Goal: Transaction & Acquisition: Purchase product/service

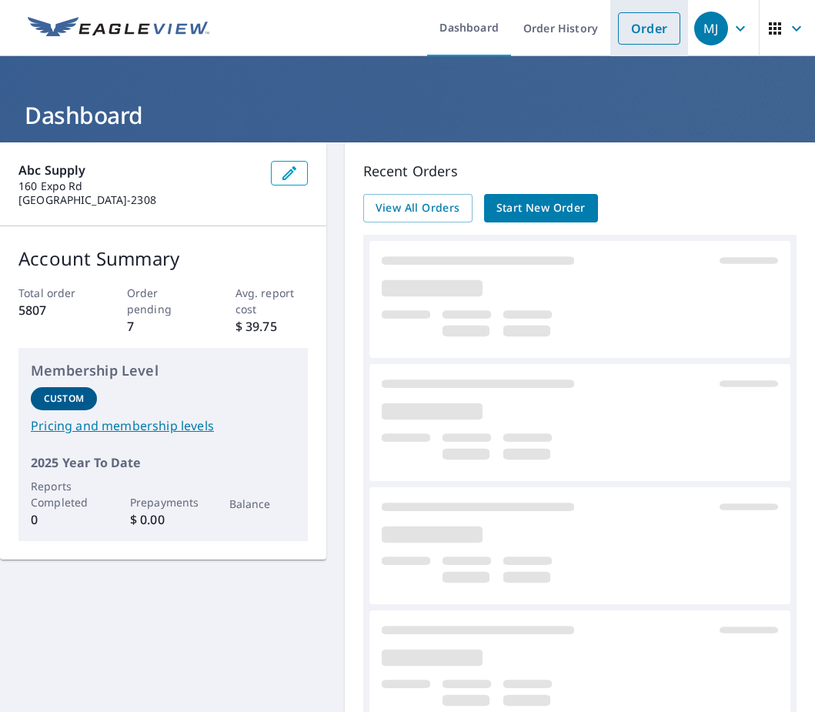
click at [635, 22] on link "Order" at bounding box center [649, 28] width 62 height 32
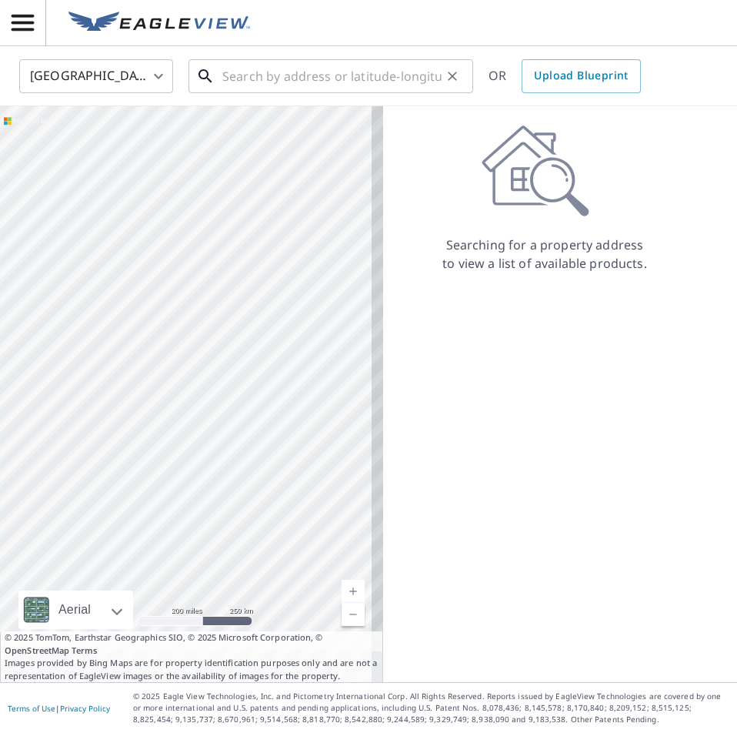
click at [264, 82] on input "text" at bounding box center [331, 76] width 219 height 43
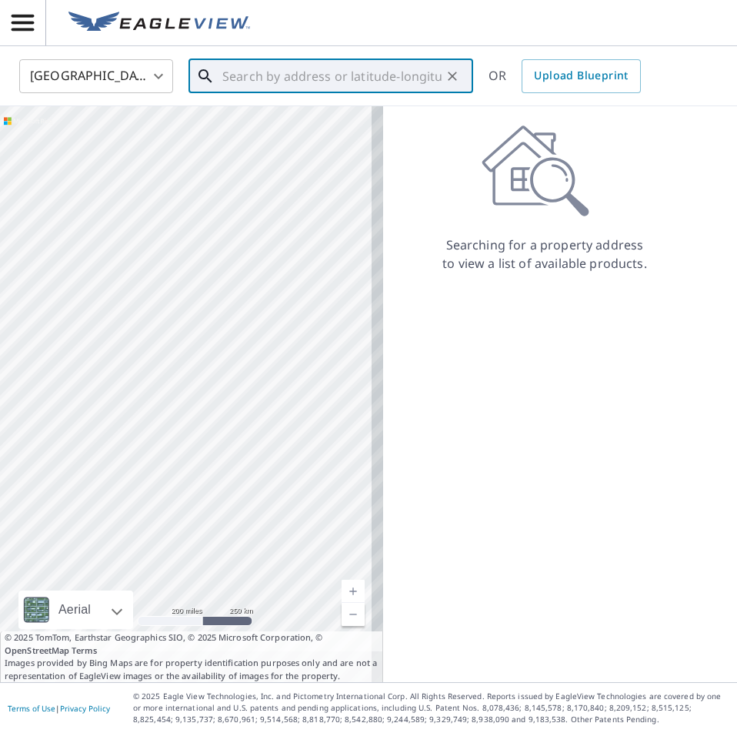
paste input "[STREET_ADDRESS]"
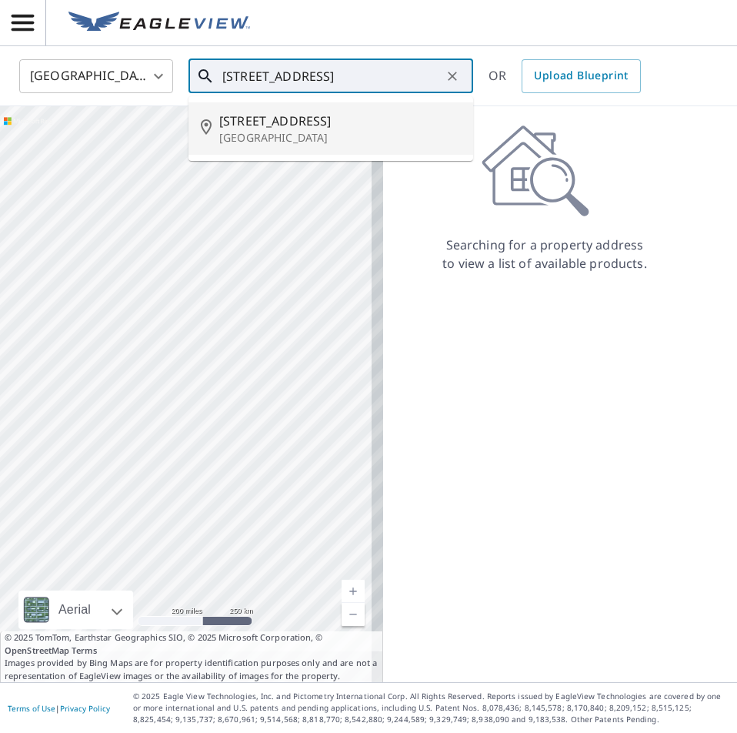
click at [325, 130] on p "[GEOGRAPHIC_DATA]" at bounding box center [340, 137] width 242 height 15
type input "[STREET_ADDRESS]"
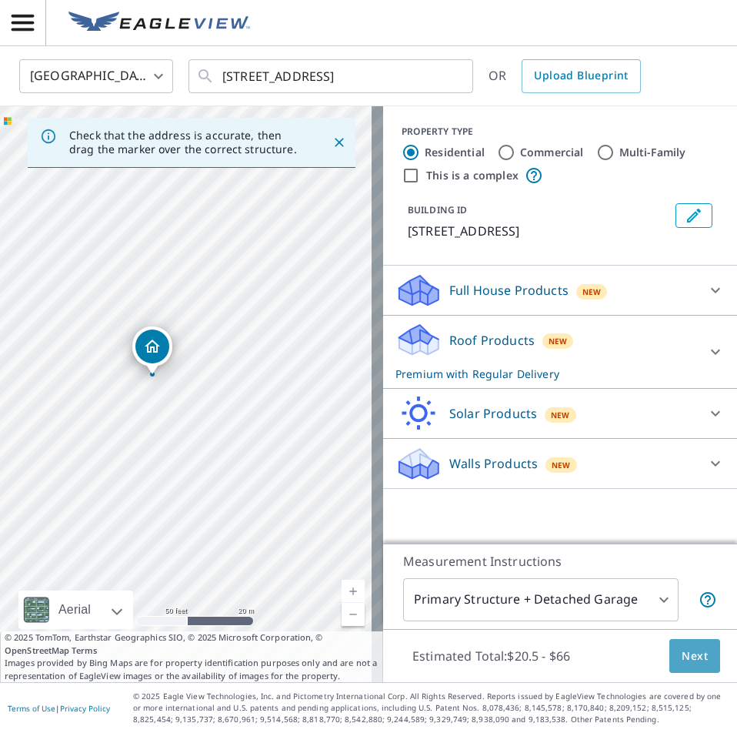
click at [682, 663] on span "Next" at bounding box center [695, 656] width 26 height 19
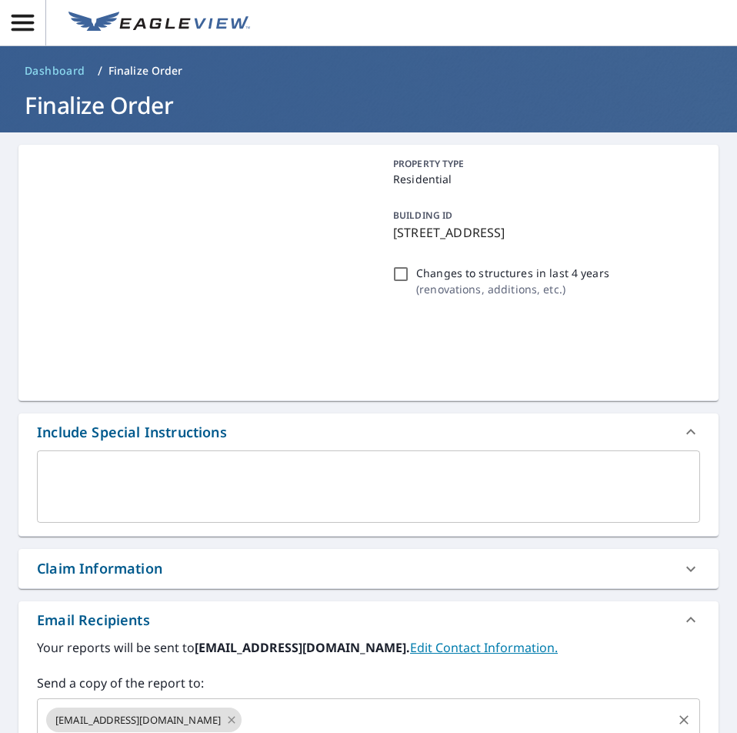
click at [226, 711] on icon at bounding box center [232, 719] width 12 height 17
click at [182, 711] on input "text" at bounding box center [357, 719] width 627 height 29
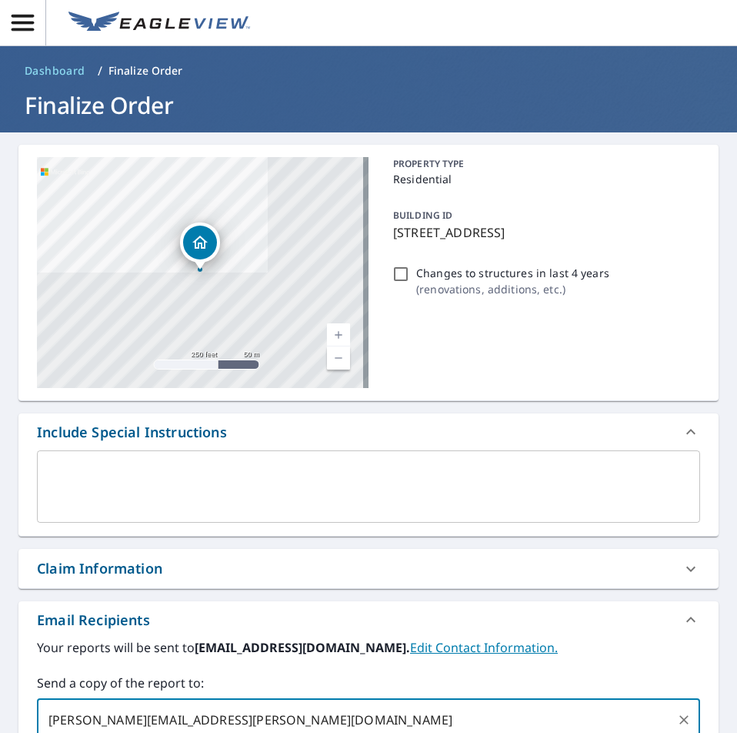
type input "[PERSON_NAME][EMAIL_ADDRESS][PERSON_NAME][DOMAIN_NAME]"
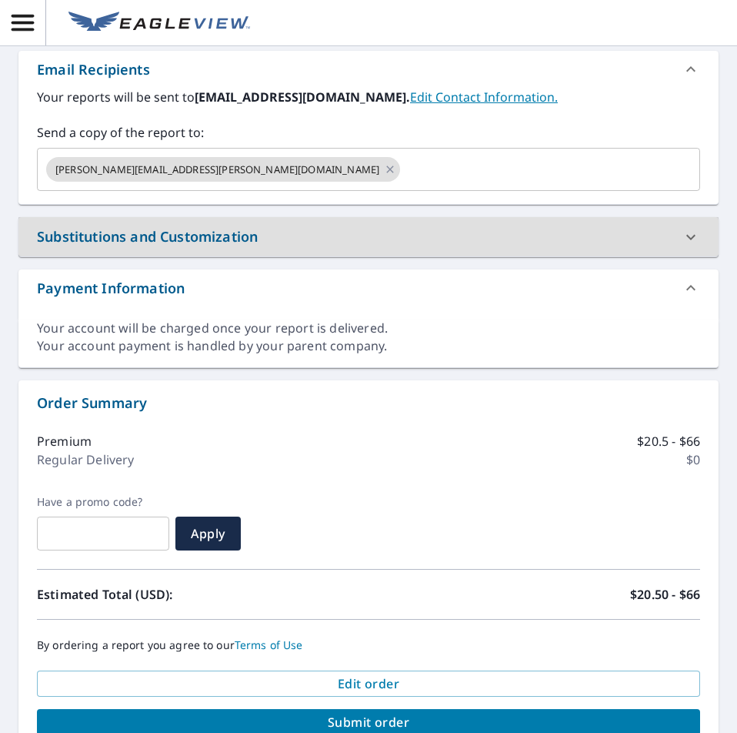
scroll to position [628, 0]
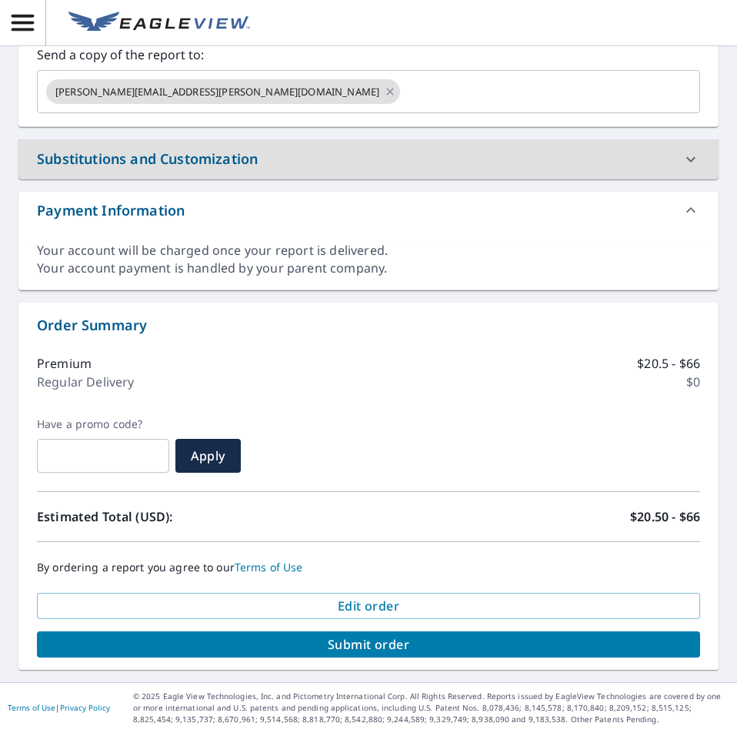
click at [376, 636] on span "Submit order" at bounding box center [368, 644] width 639 height 17
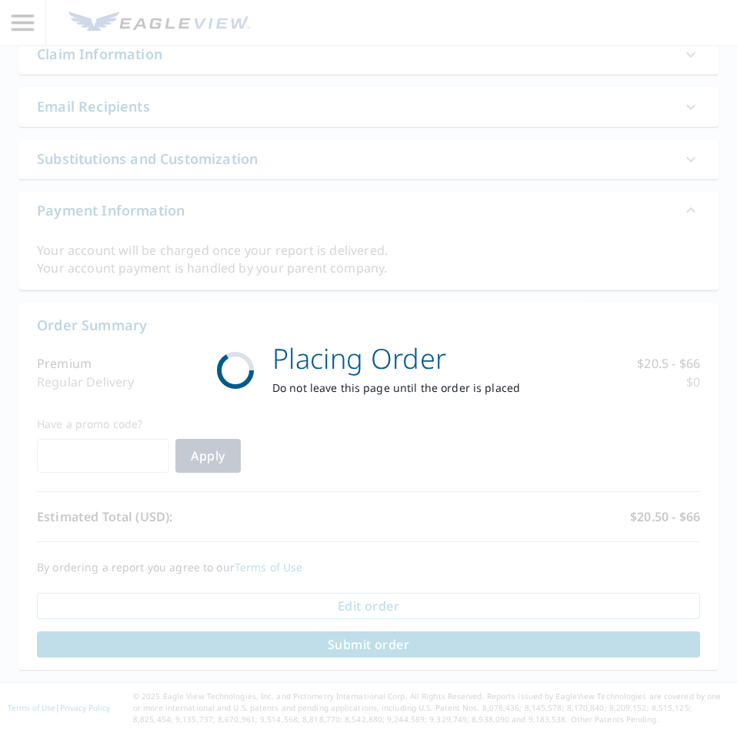
scroll to position [514, 0]
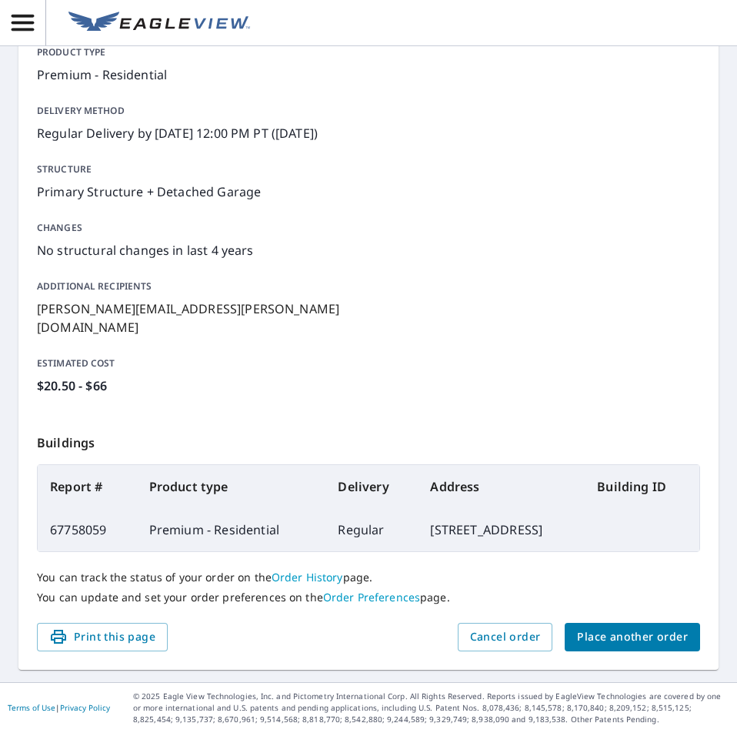
scroll to position [212, 0]
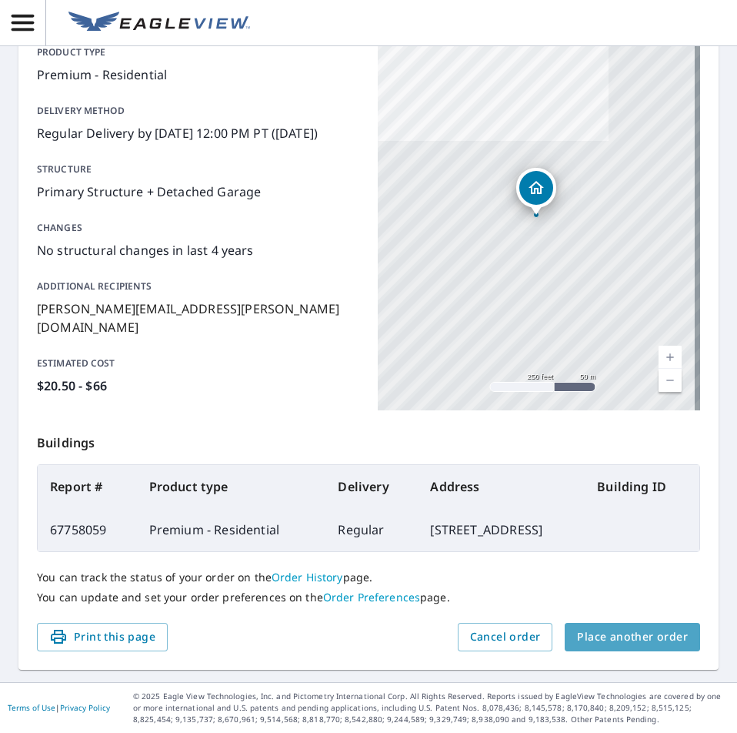
click at [663, 631] on span "Place another order" at bounding box center [632, 636] width 111 height 19
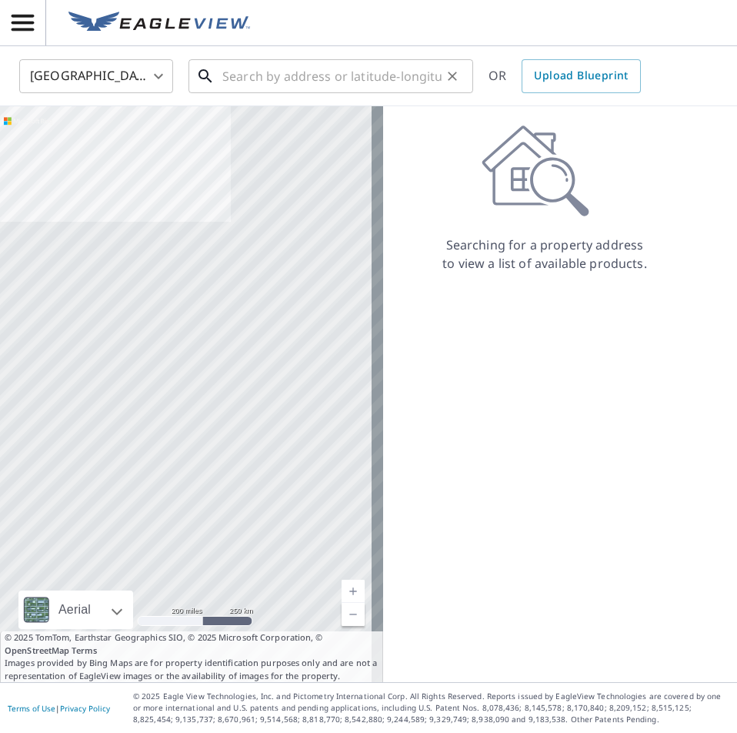
click at [293, 66] on input "text" at bounding box center [331, 76] width 219 height 43
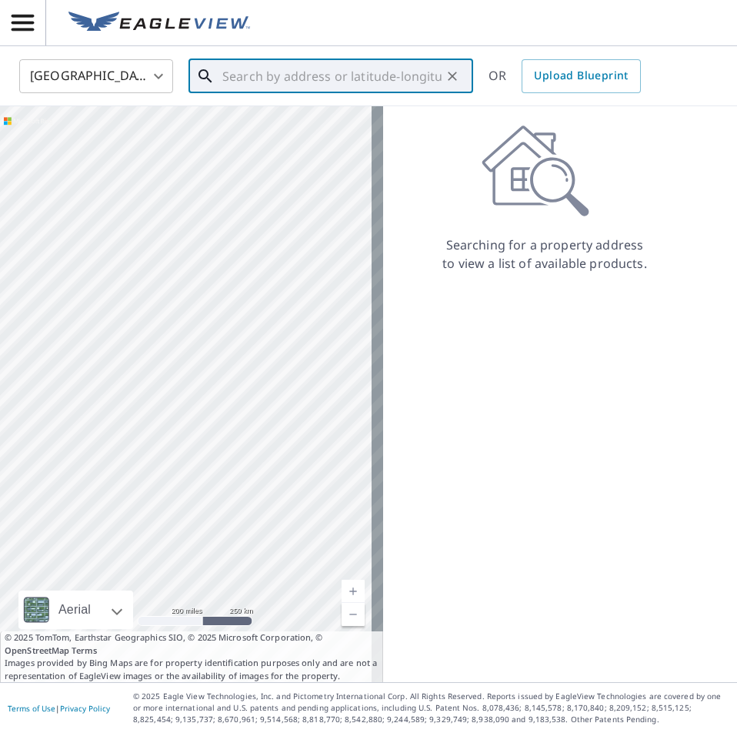
paste input "[STREET_ADDRESS]"
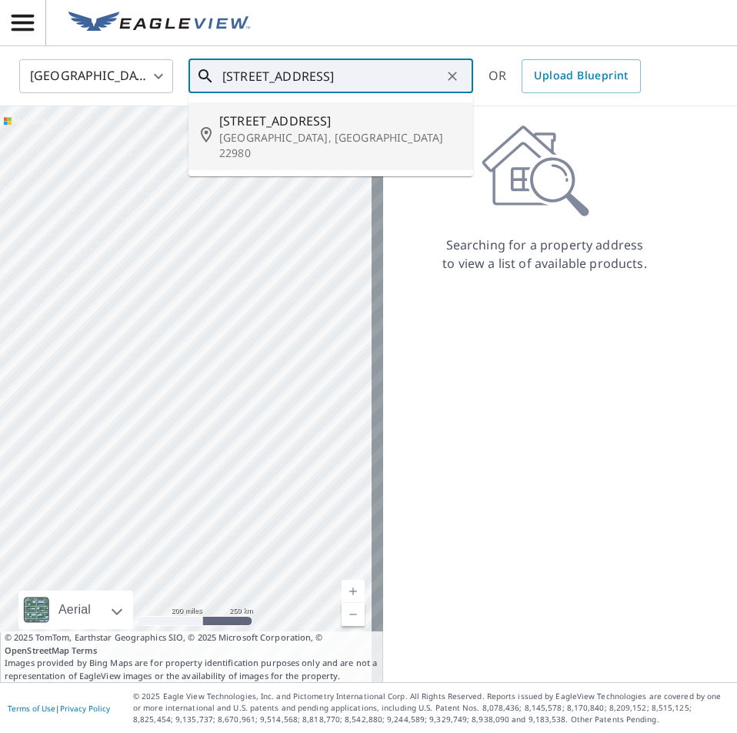
click at [326, 141] on p "[GEOGRAPHIC_DATA], [GEOGRAPHIC_DATA] 22980" at bounding box center [340, 145] width 242 height 31
type input "[STREET_ADDRESS][PERSON_NAME]"
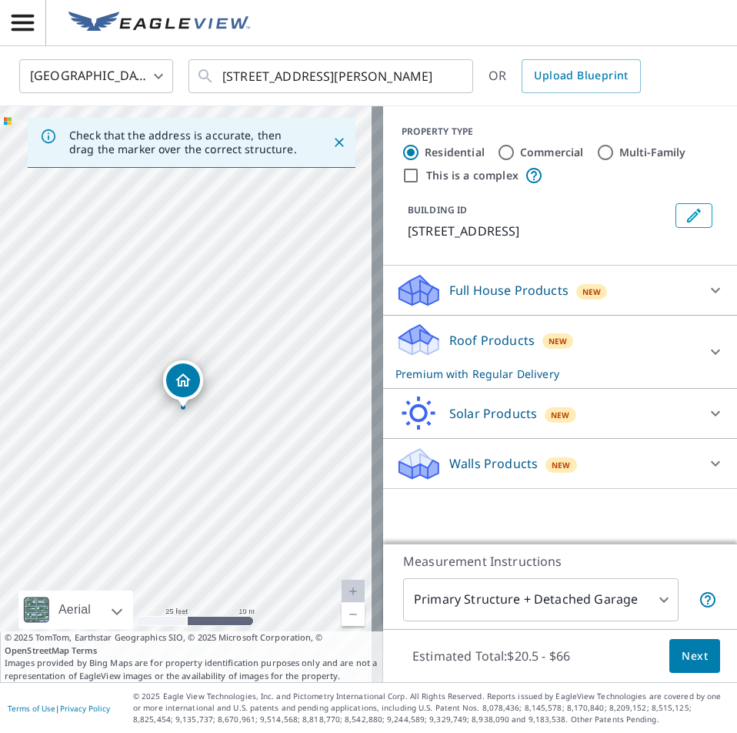
click at [698, 653] on button "Next" at bounding box center [695, 656] width 51 height 35
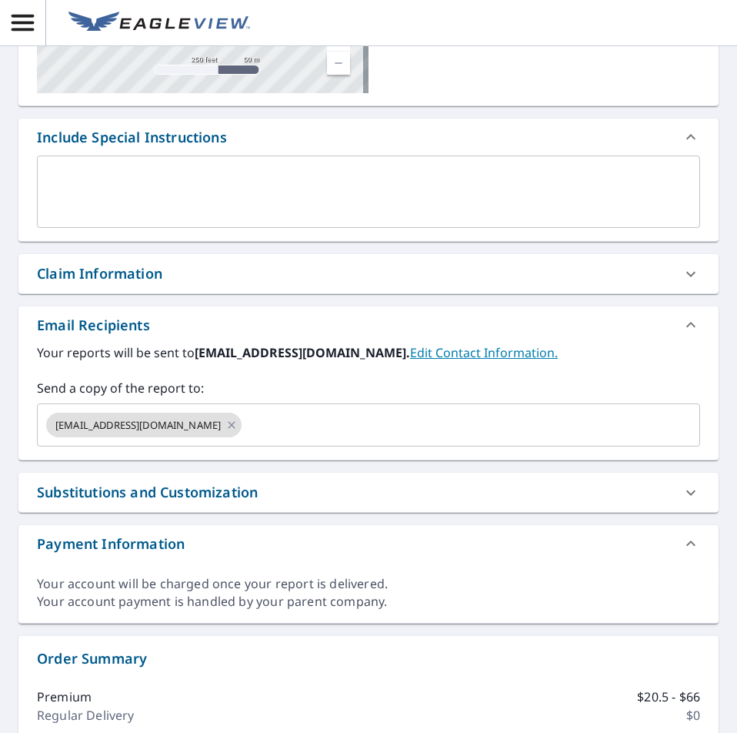
scroll to position [462, 0]
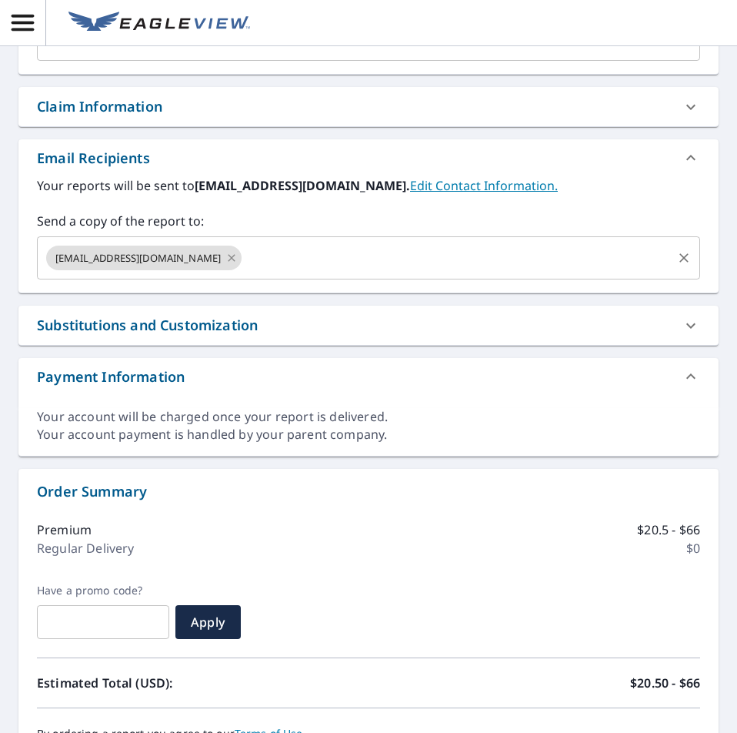
click at [226, 258] on icon at bounding box center [232, 257] width 12 height 17
click at [184, 259] on input "text" at bounding box center [357, 257] width 627 height 29
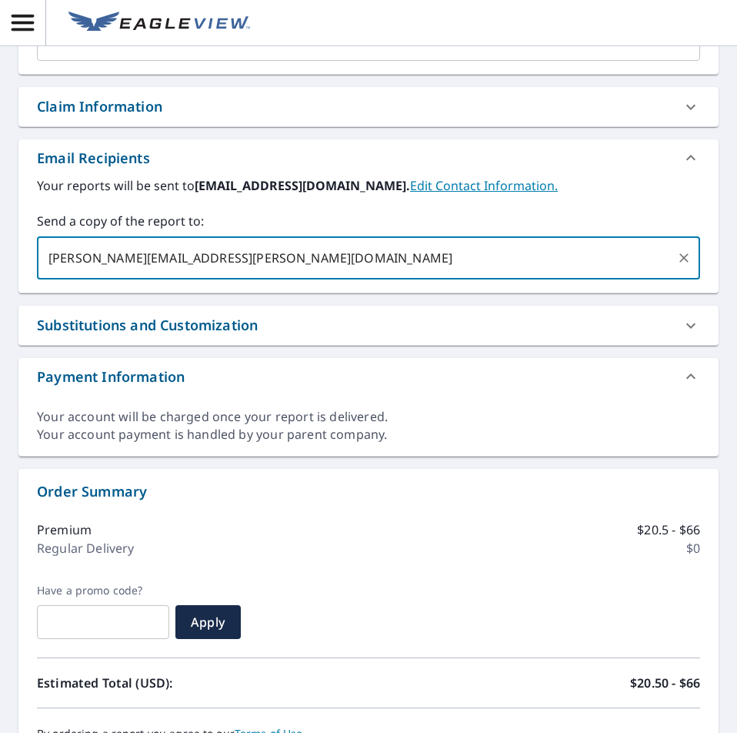
type input "[PERSON_NAME][EMAIL_ADDRESS][PERSON_NAME][DOMAIN_NAME]"
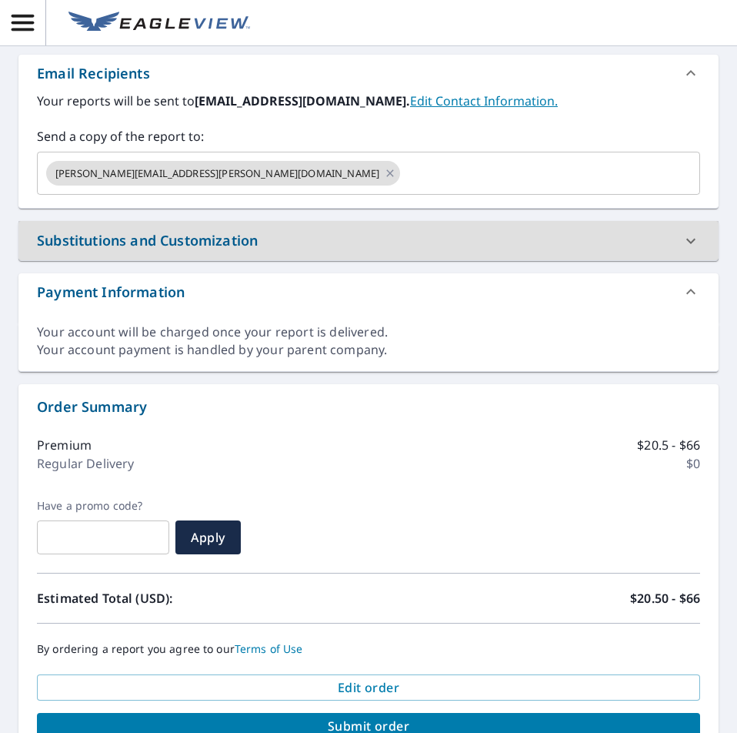
scroll to position [628, 0]
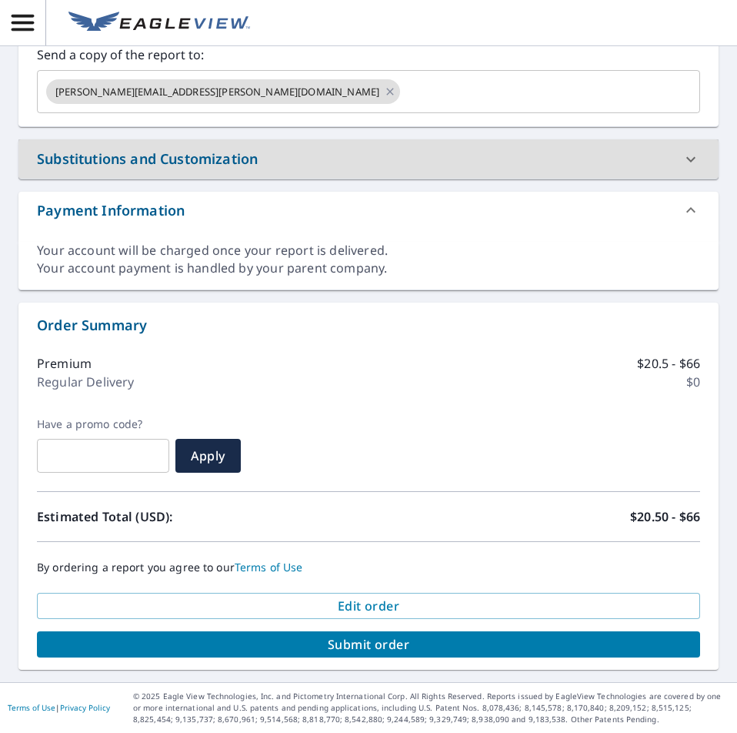
click at [543, 643] on span "Submit order" at bounding box center [368, 644] width 639 height 17
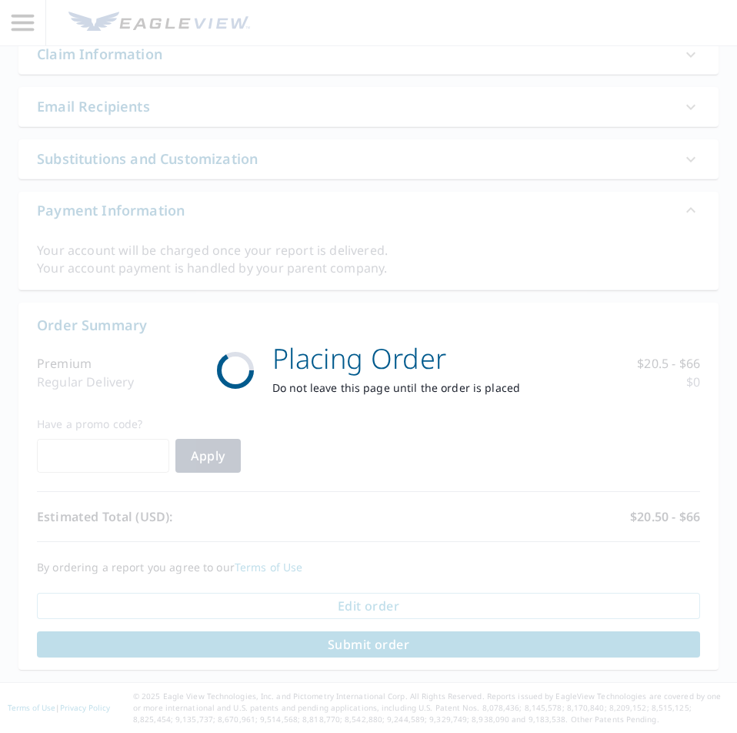
scroll to position [514, 0]
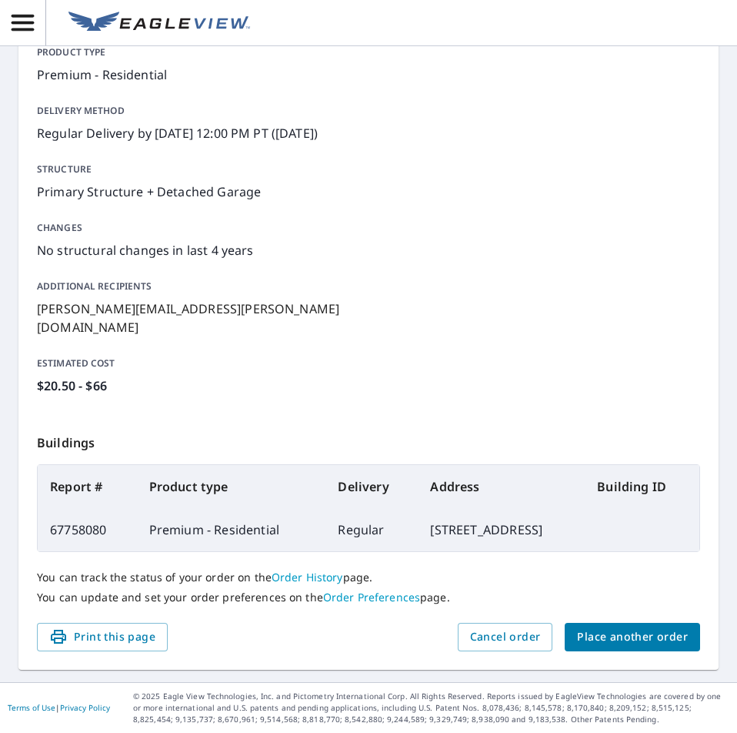
scroll to position [212, 0]
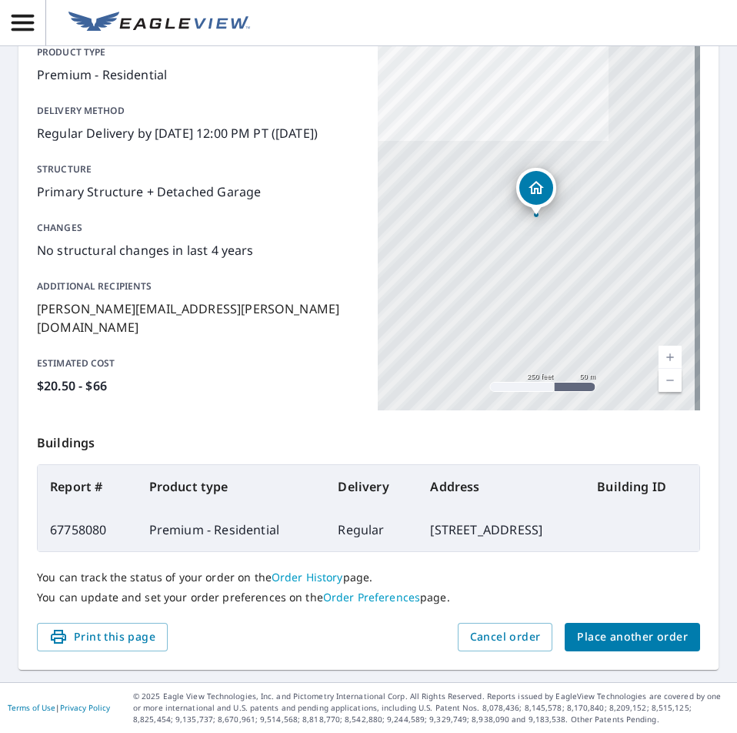
click at [657, 630] on span "Place another order" at bounding box center [632, 636] width 111 height 19
